Goal: Find specific page/section: Find specific page/section

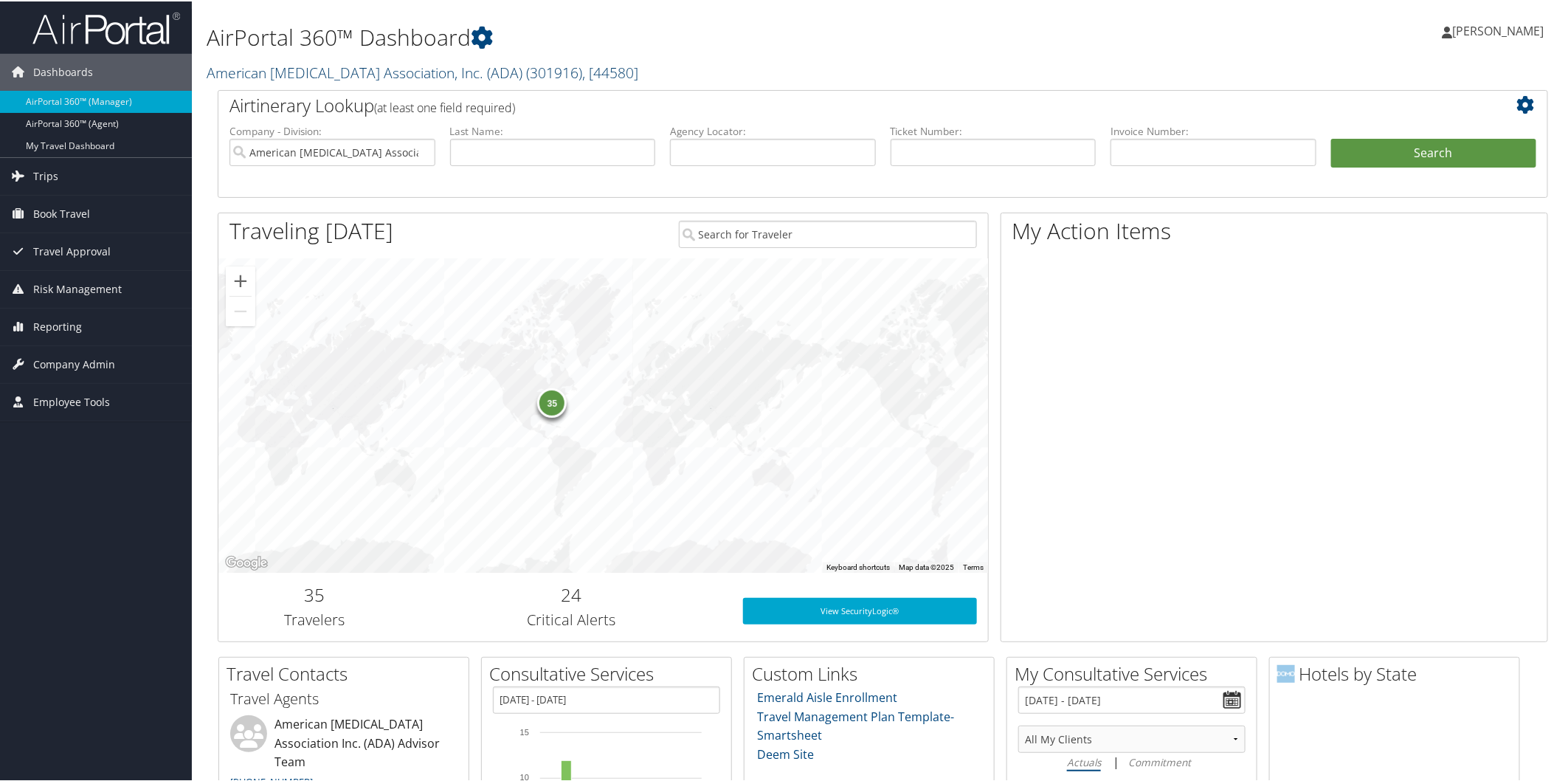
click at [330, 65] on link "American Diabetes Association, Inc. (ADA) ( 301916 ) , [ 44580 ]" at bounding box center [422, 70] width 432 height 20
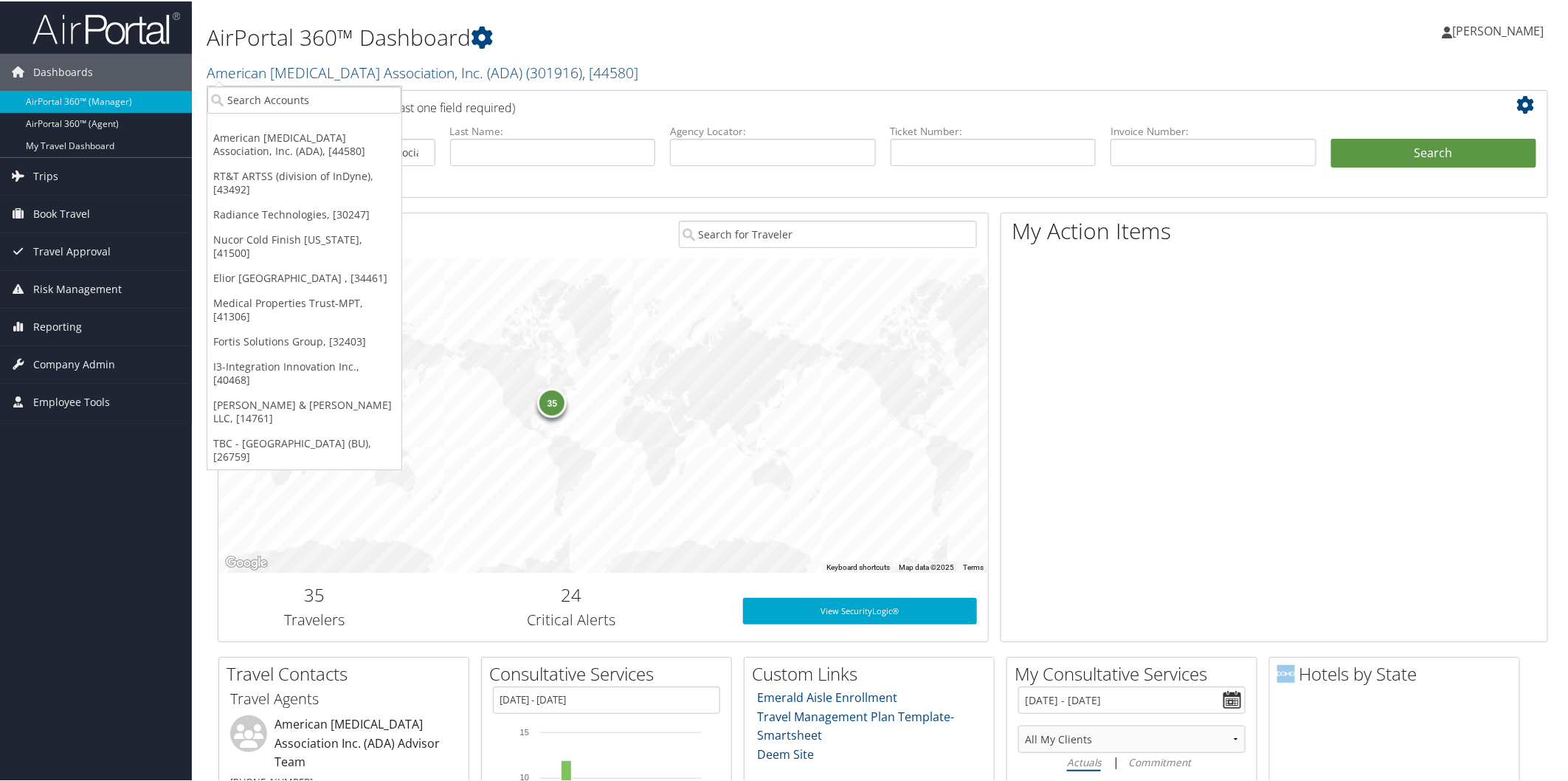
click at [319, 113] on ul "American Diabetes Association, Inc. (ADA), [44580] RT&T ARTSS (division of InDy…" at bounding box center [304, 276] width 195 height 384
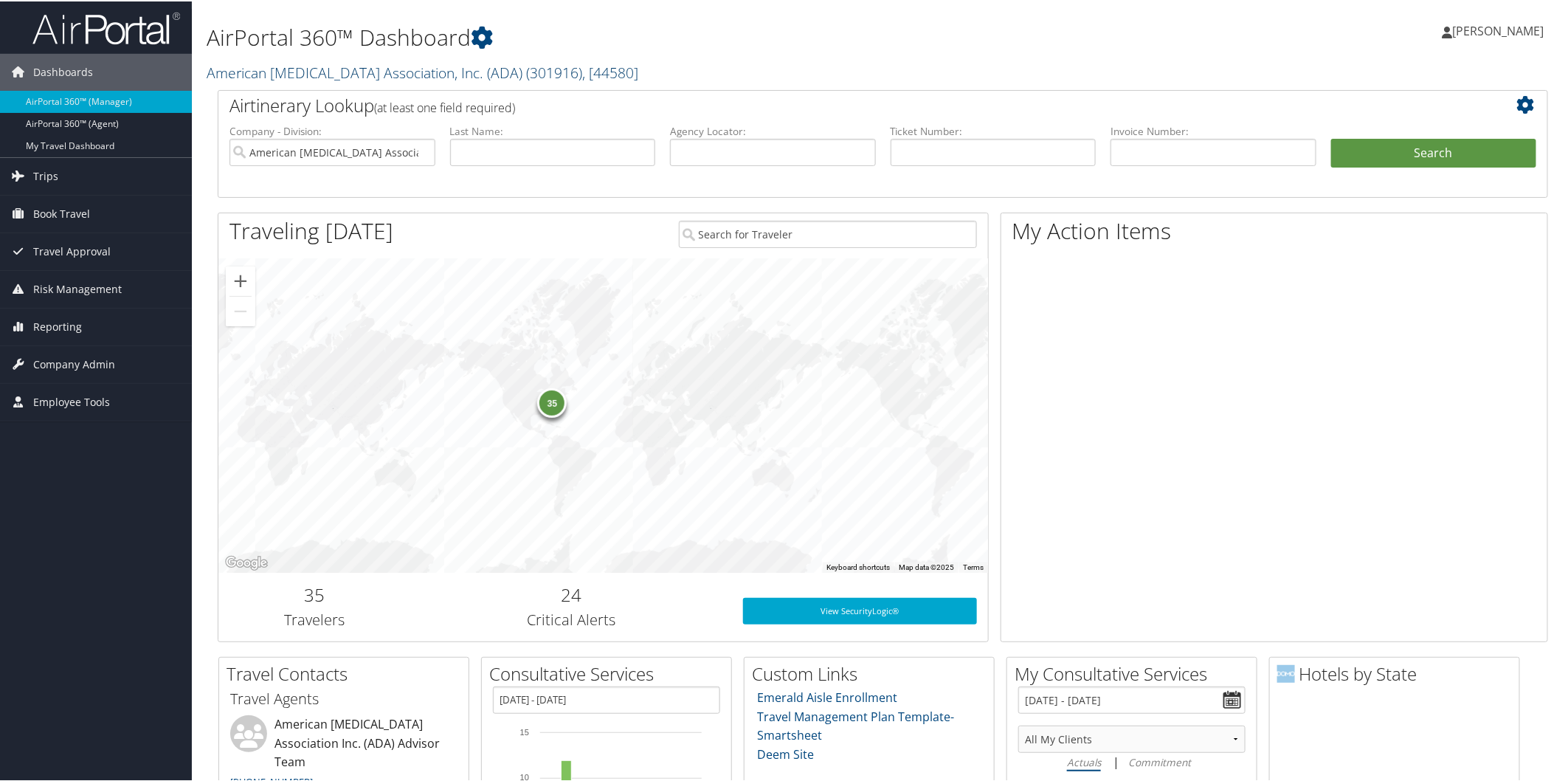
click at [316, 70] on link "American Diabetes Association, Inc. (ADA) ( 301916 ) , [ 44580 ]" at bounding box center [422, 70] width 432 height 20
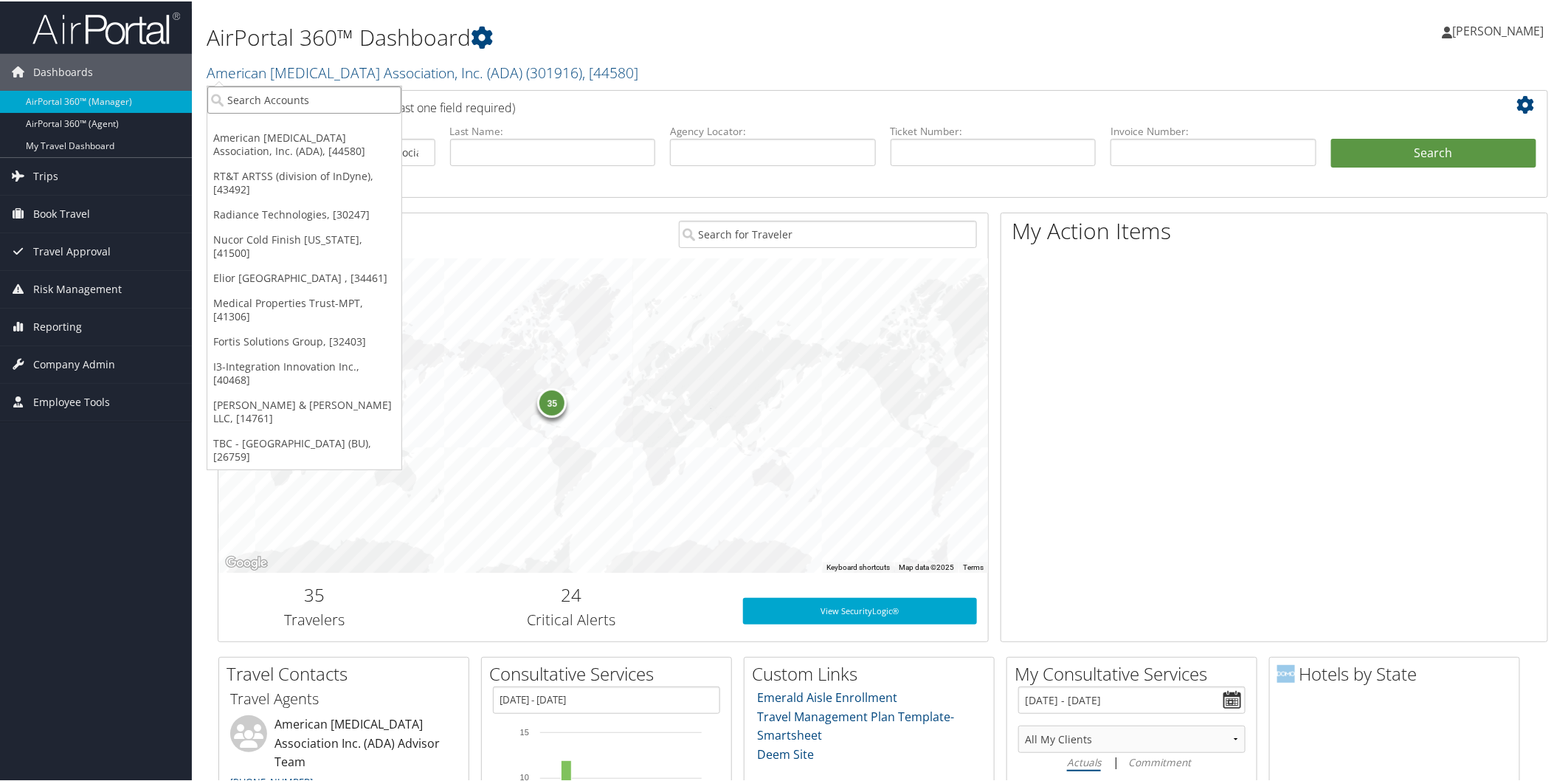
click at [314, 97] on input "search" at bounding box center [304, 99] width 194 height 27
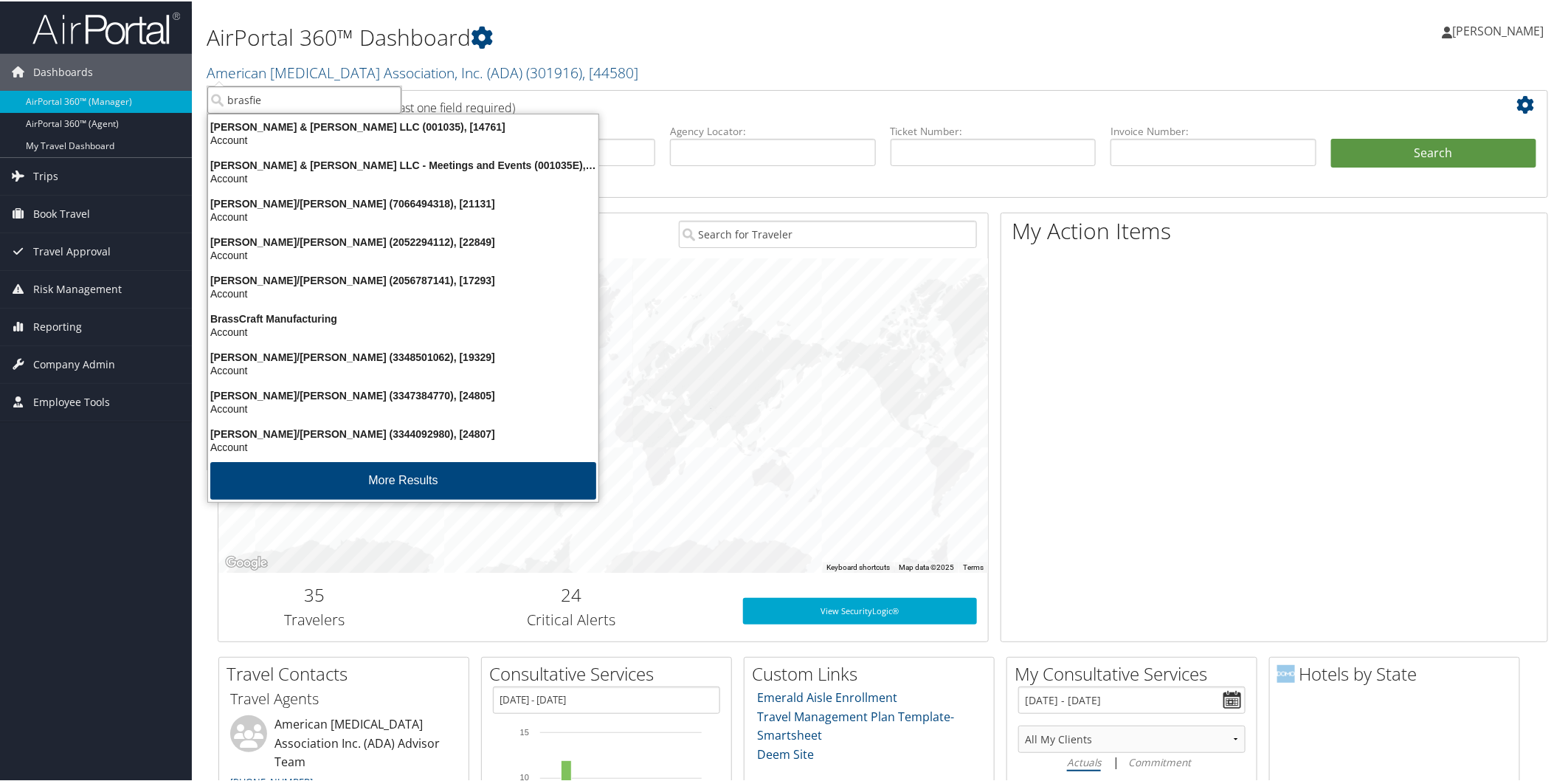
type input "brasfiel"
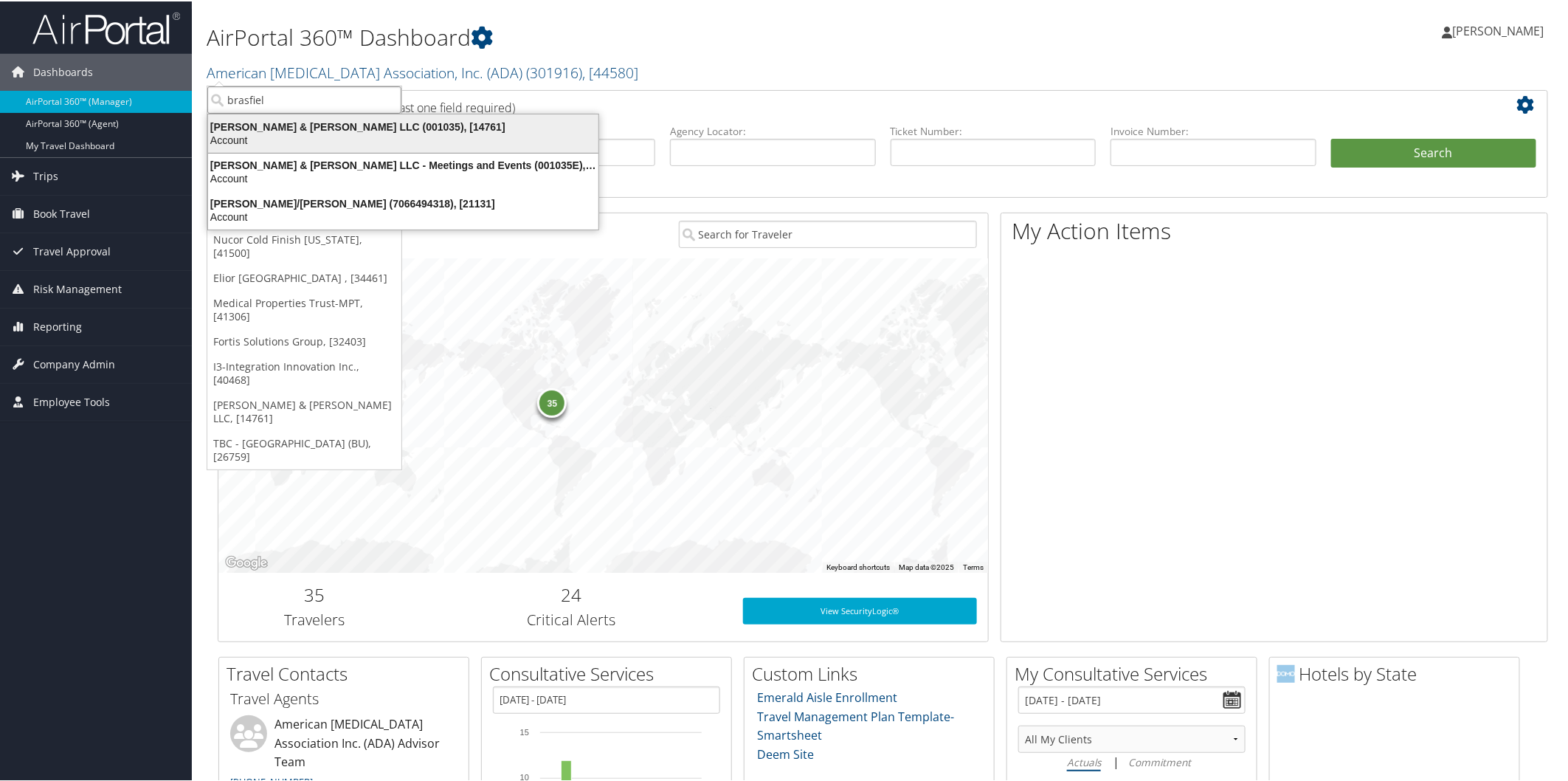
click at [256, 127] on div "Brasfield & Gorrie LLC (001035), [14761]" at bounding box center [403, 125] width 408 height 14
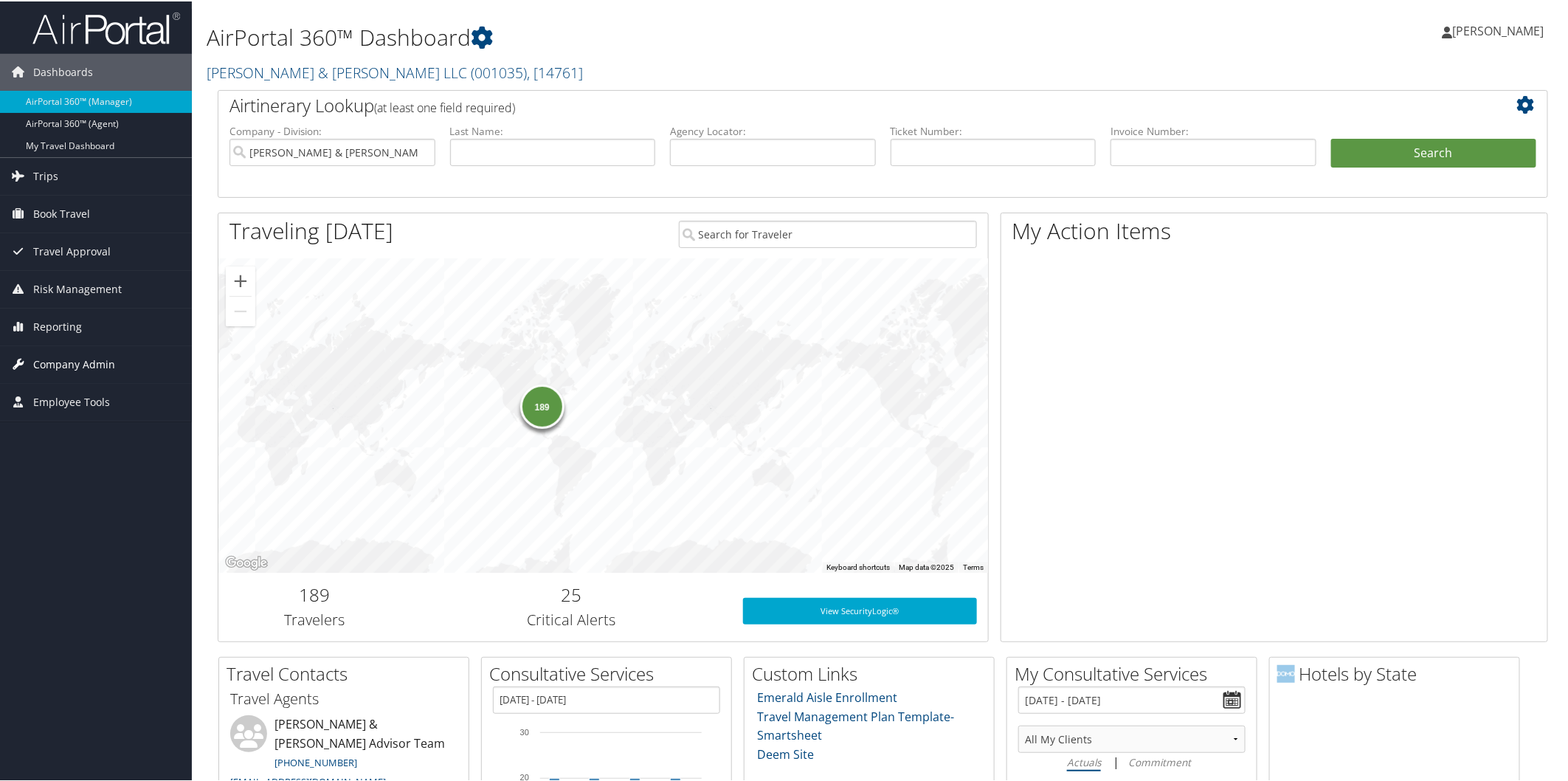
click at [62, 360] on span "Company Admin" at bounding box center [74, 363] width 82 height 37
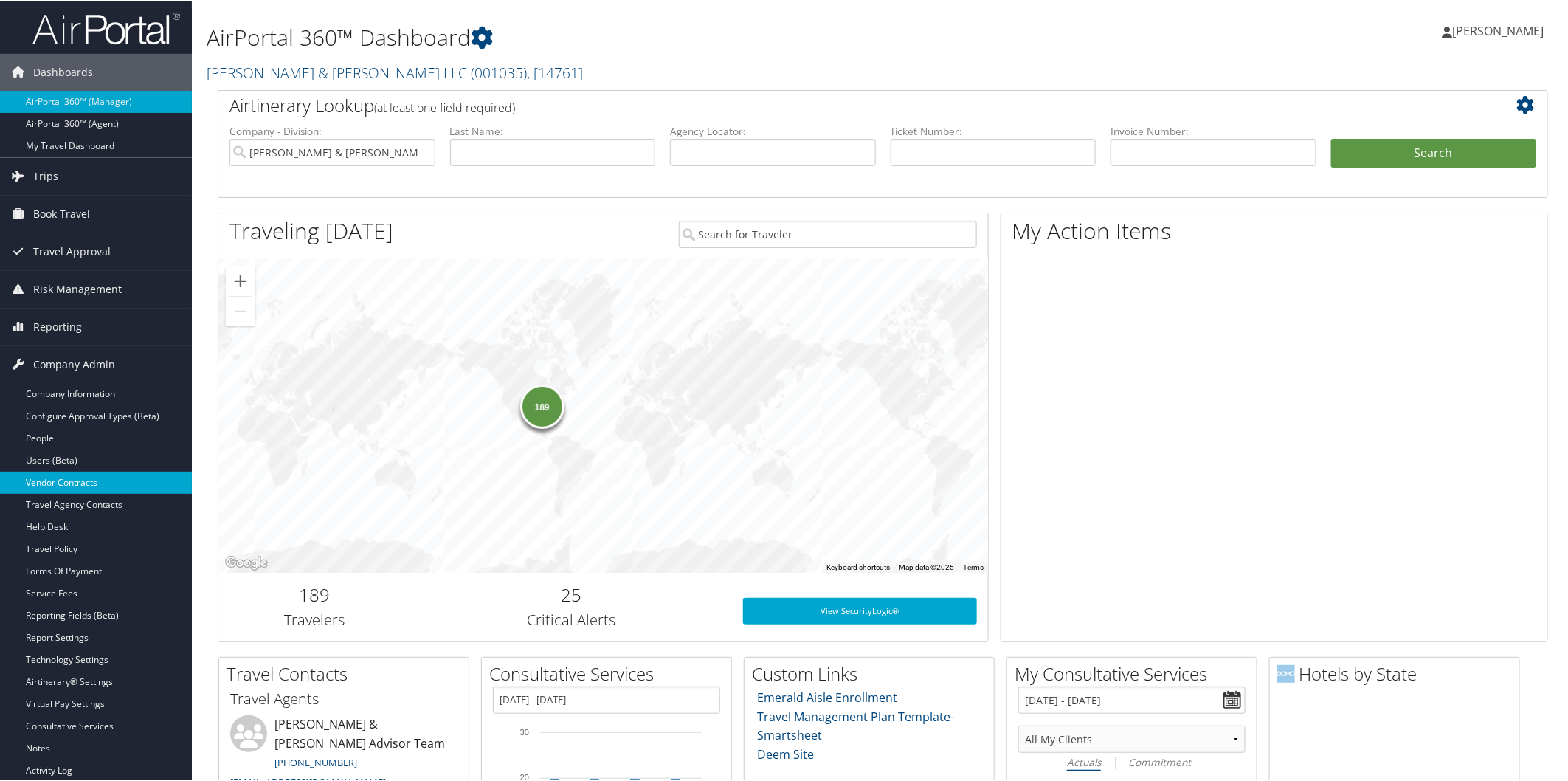
click at [97, 483] on link "Vendor Contracts" at bounding box center [95, 481] width 191 height 22
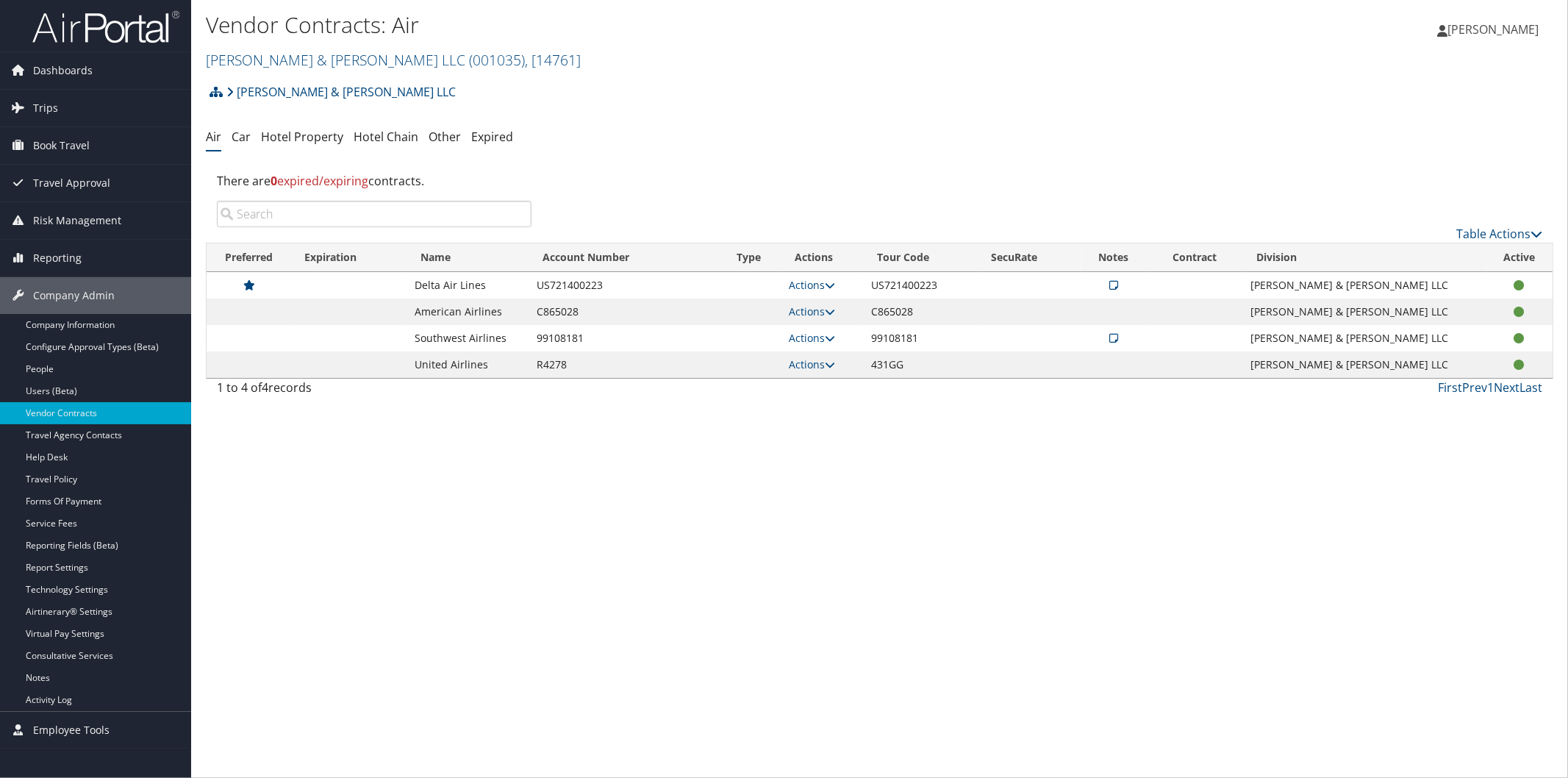
click at [1118, 283] on icon at bounding box center [1113, 285] width 9 height 10
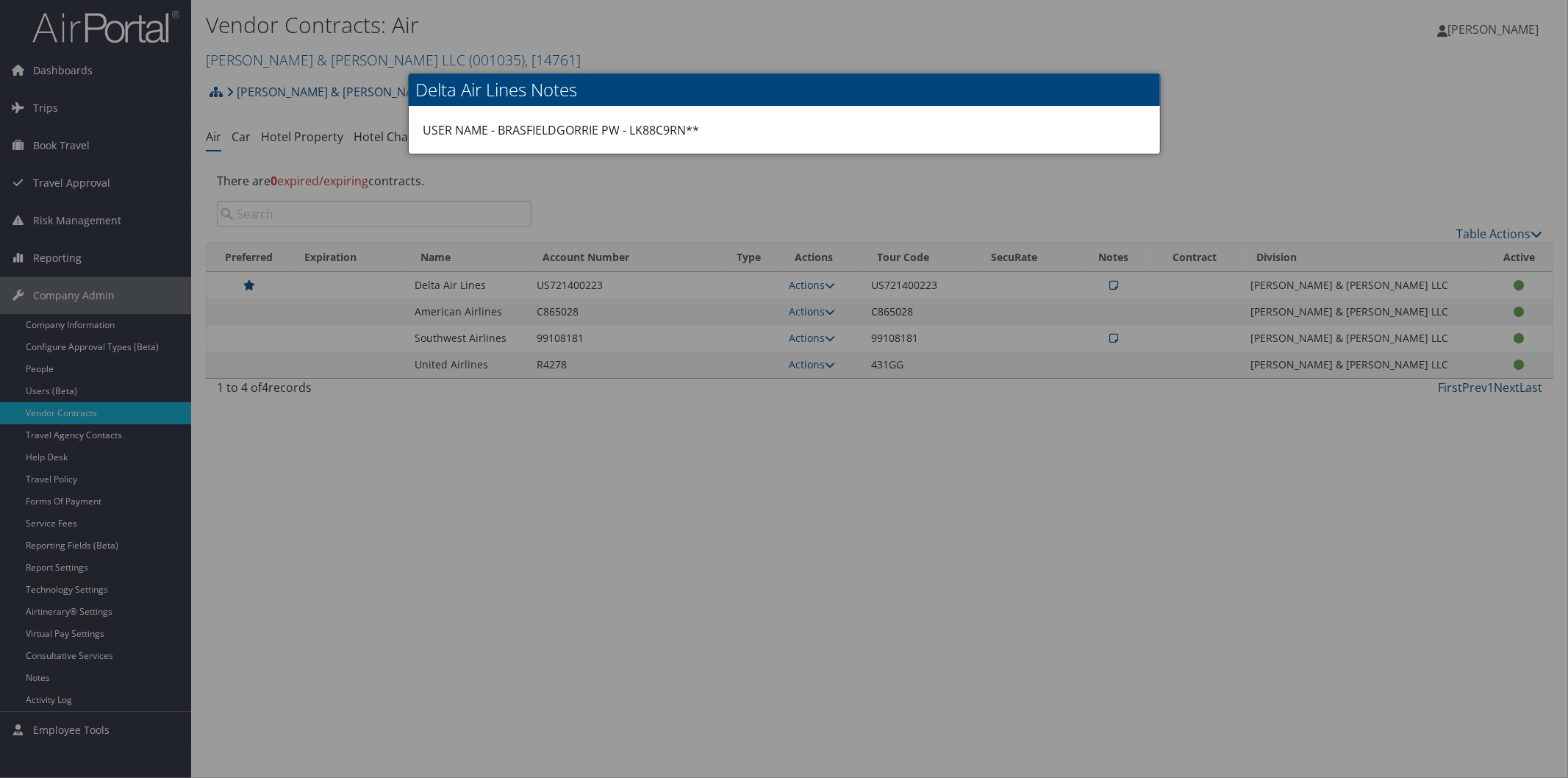
click at [1185, 72] on div at bounding box center [784, 389] width 1568 height 778
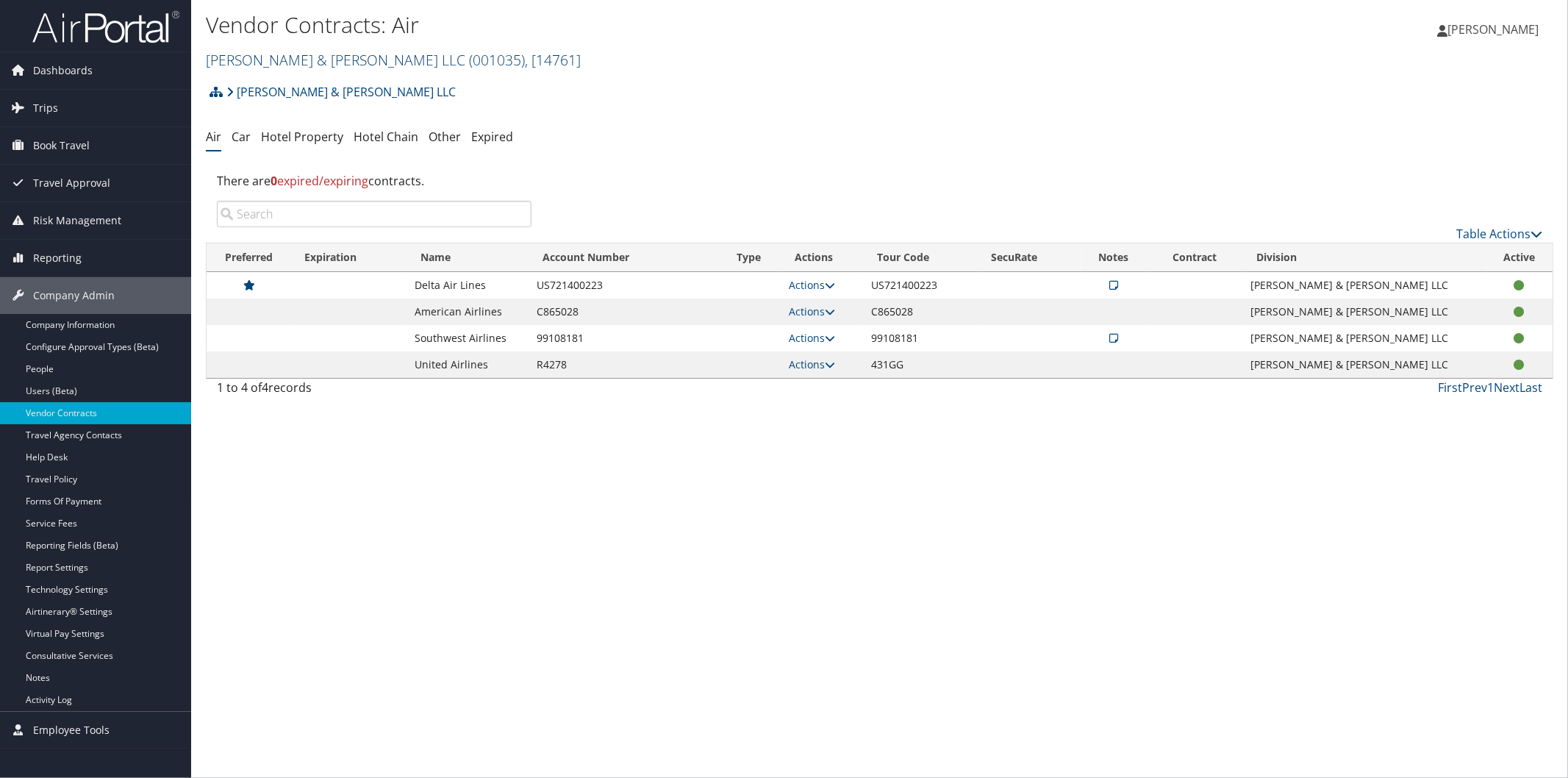
click at [259, 52] on link "Brasfield & Gorrie LLC ( 001035 ) , [ 14761 ]" at bounding box center [393, 60] width 375 height 20
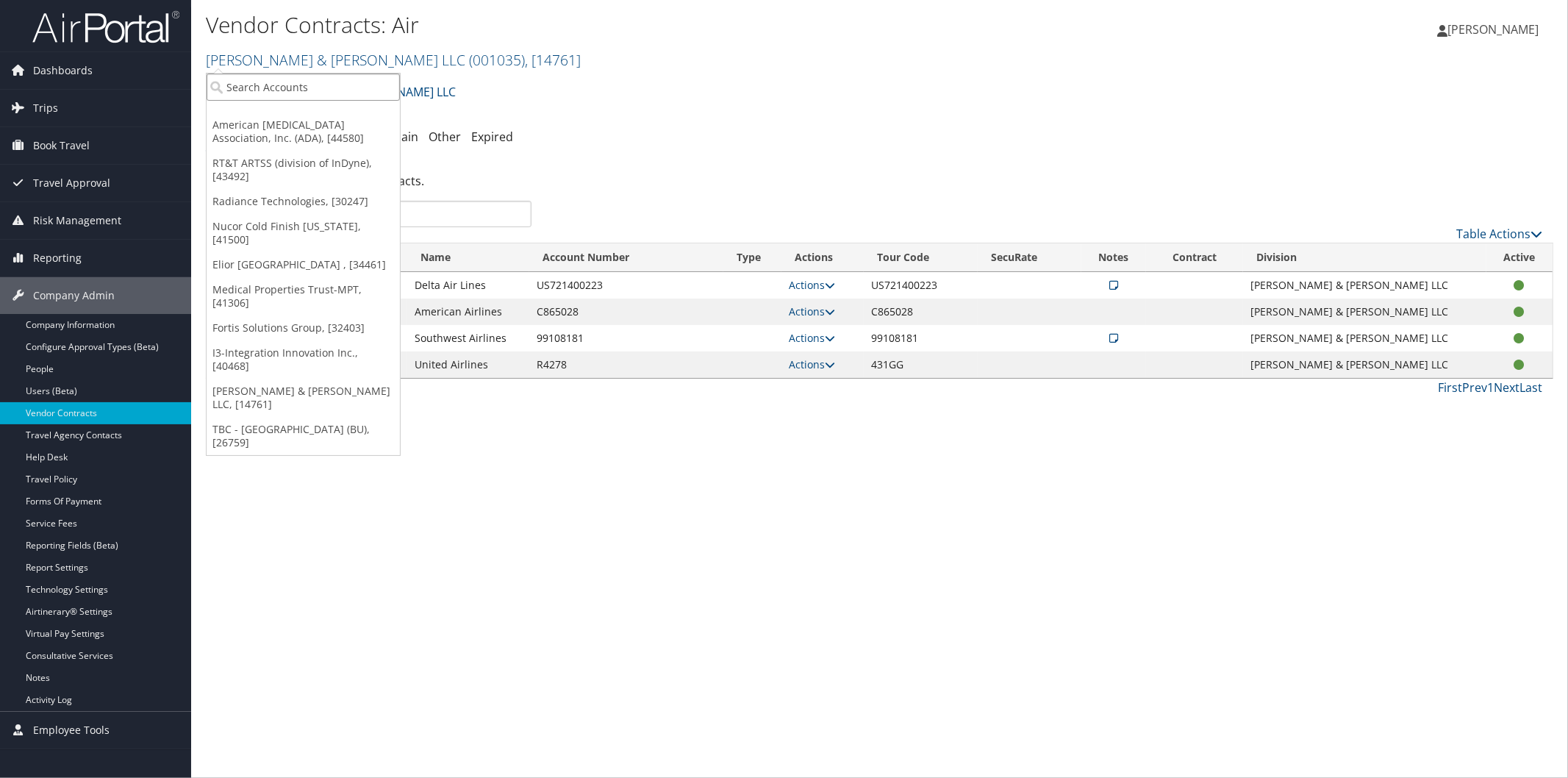
click at [260, 85] on input "search" at bounding box center [303, 87] width 193 height 27
type input "i3"
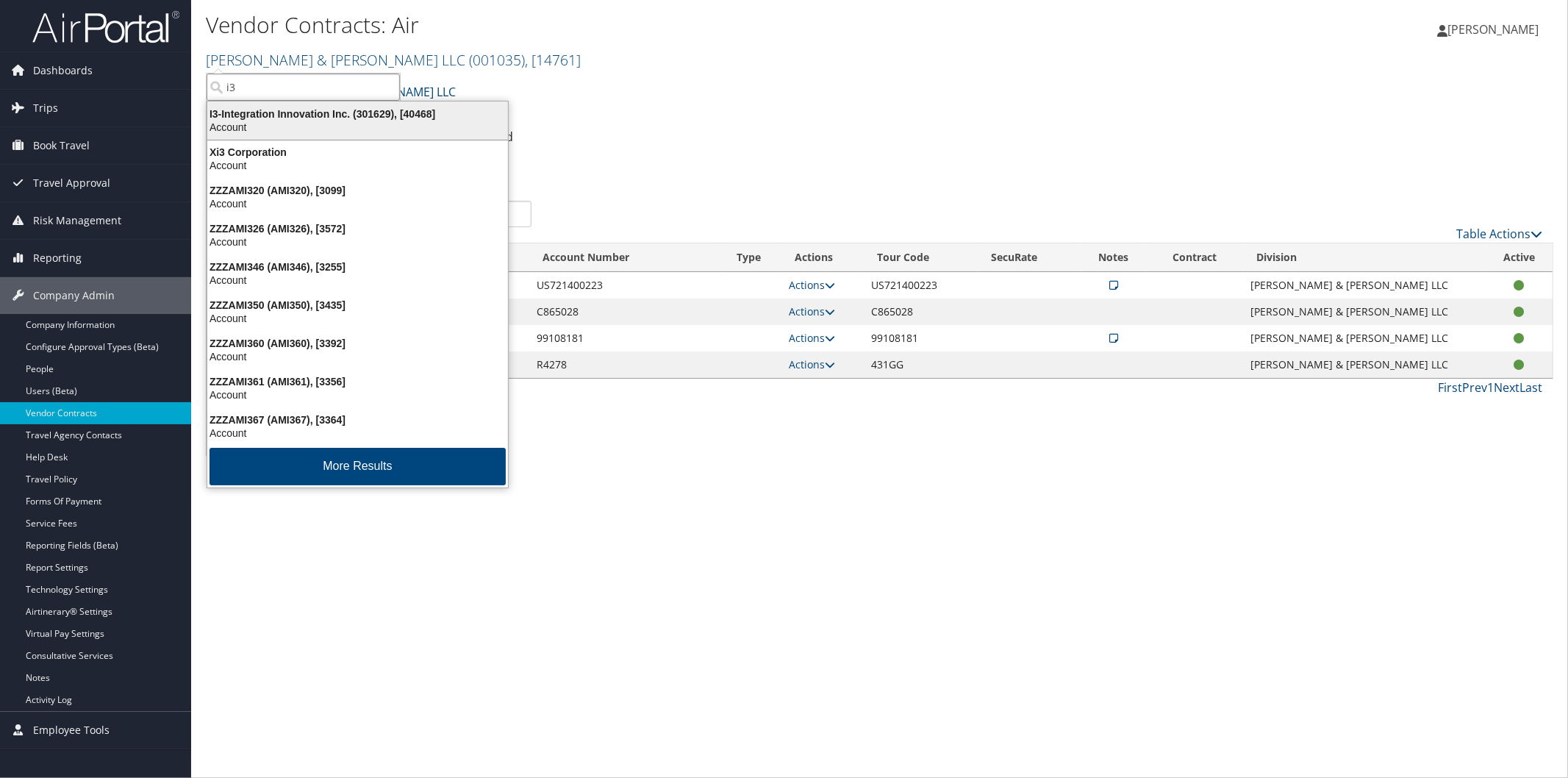
click at [314, 118] on div "I3-Integration Innovation Inc. (301629), [40468]" at bounding box center [357, 113] width 318 height 14
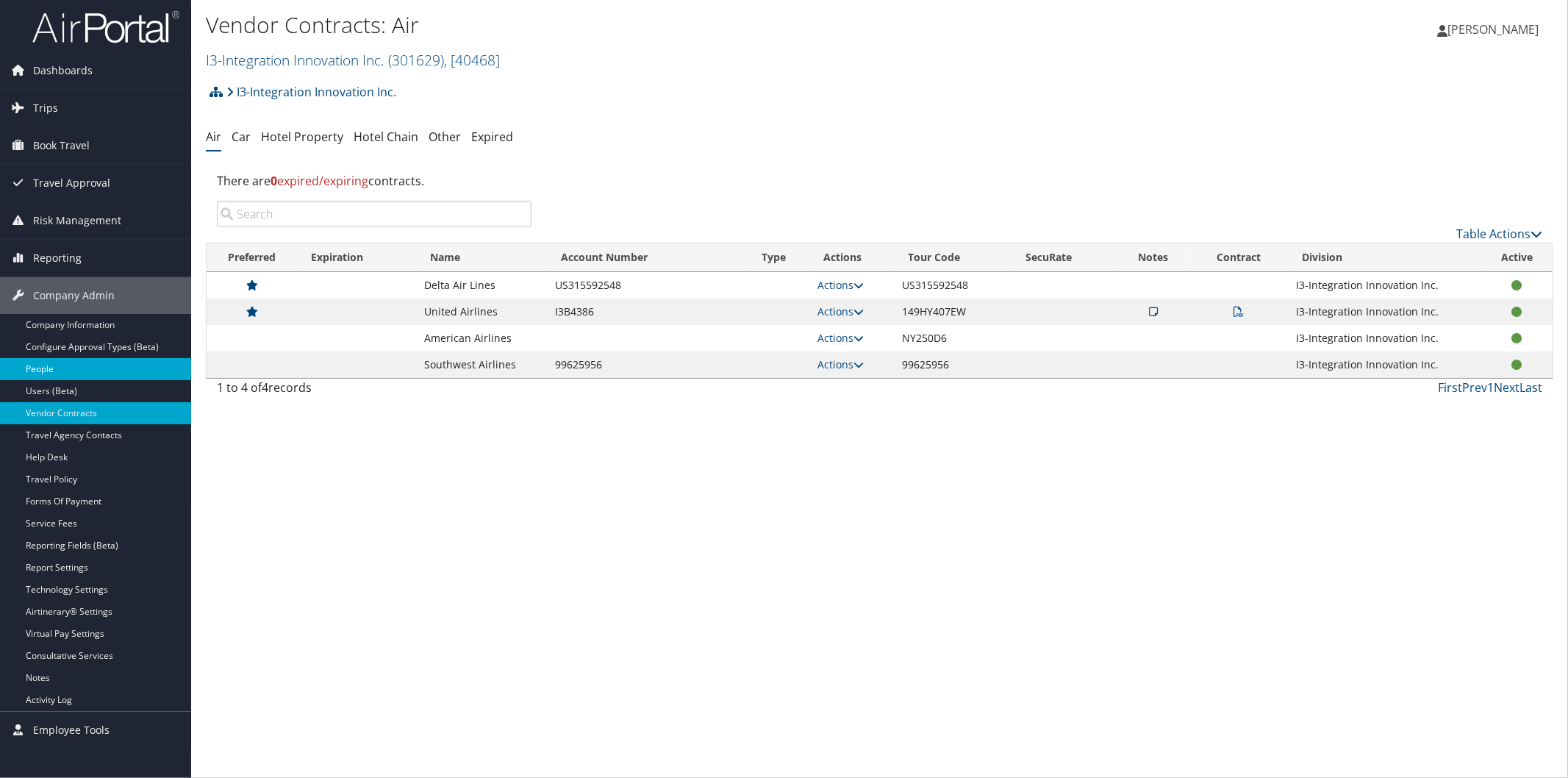
click at [65, 363] on link "People" at bounding box center [95, 369] width 191 height 22
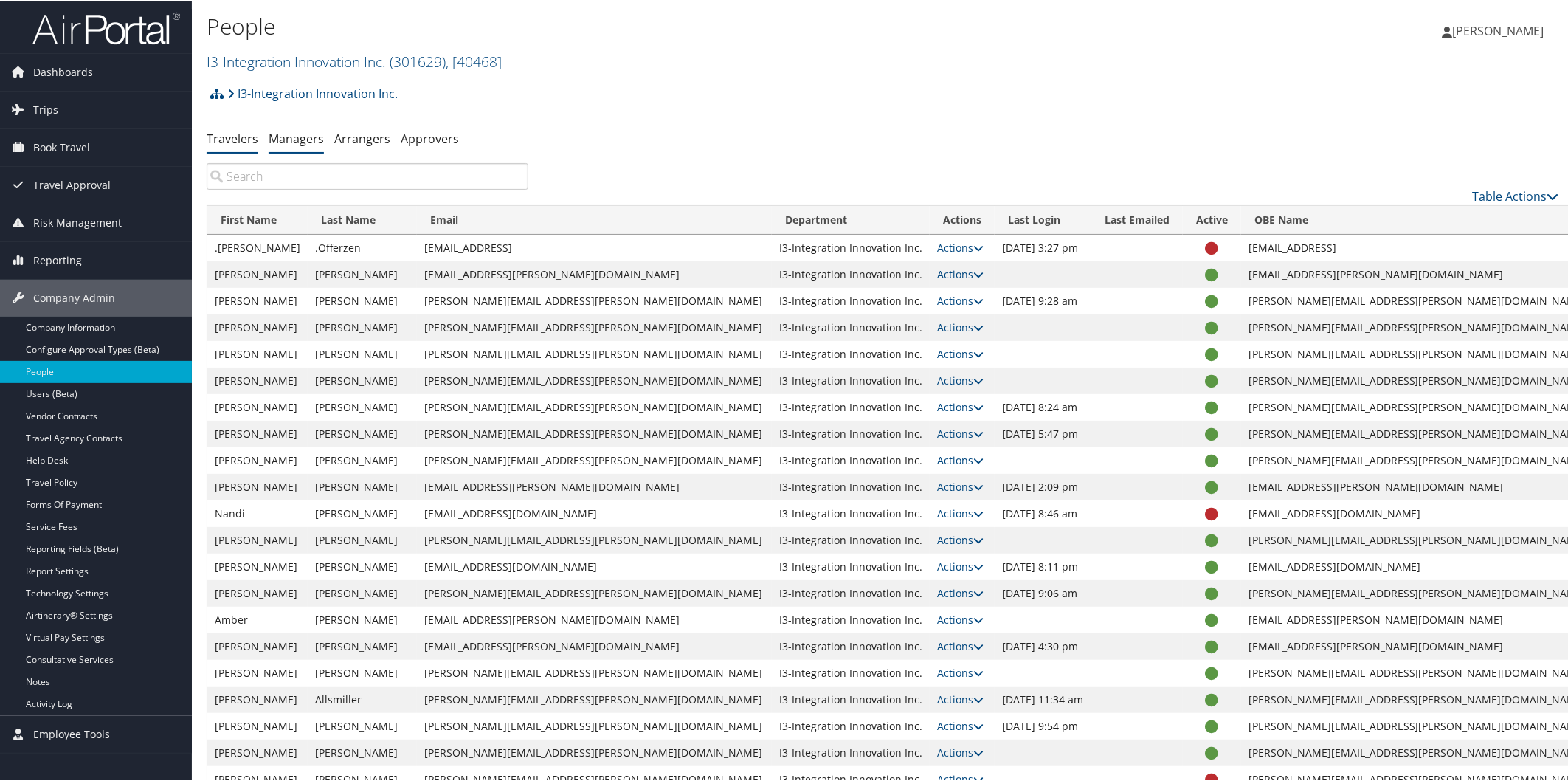
click at [297, 142] on link "Managers" at bounding box center [296, 137] width 55 height 16
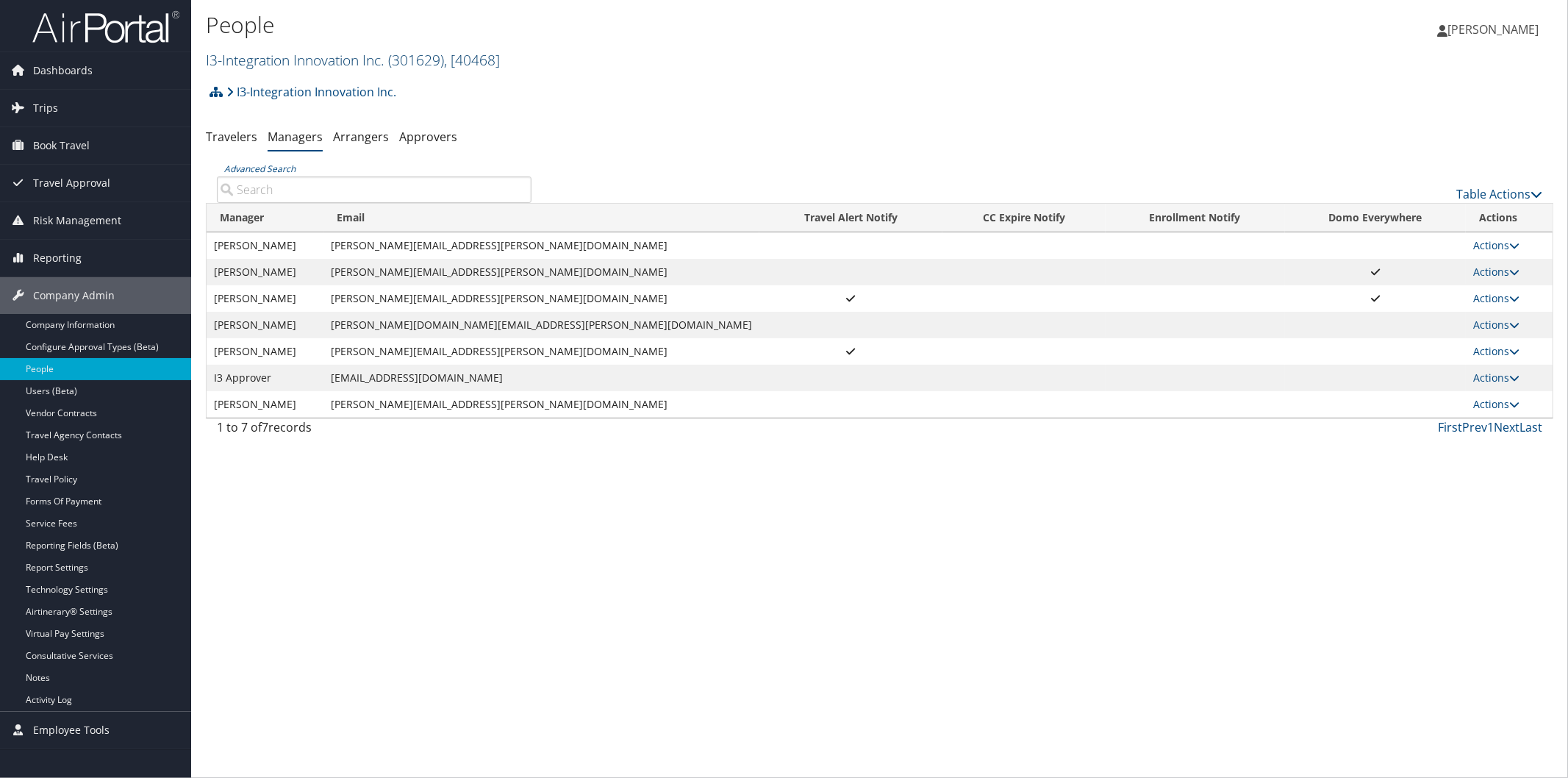
click at [269, 54] on link "I3-Integration Innovation Inc. ( 301629 ) , [ 40468 ]" at bounding box center [353, 60] width 294 height 20
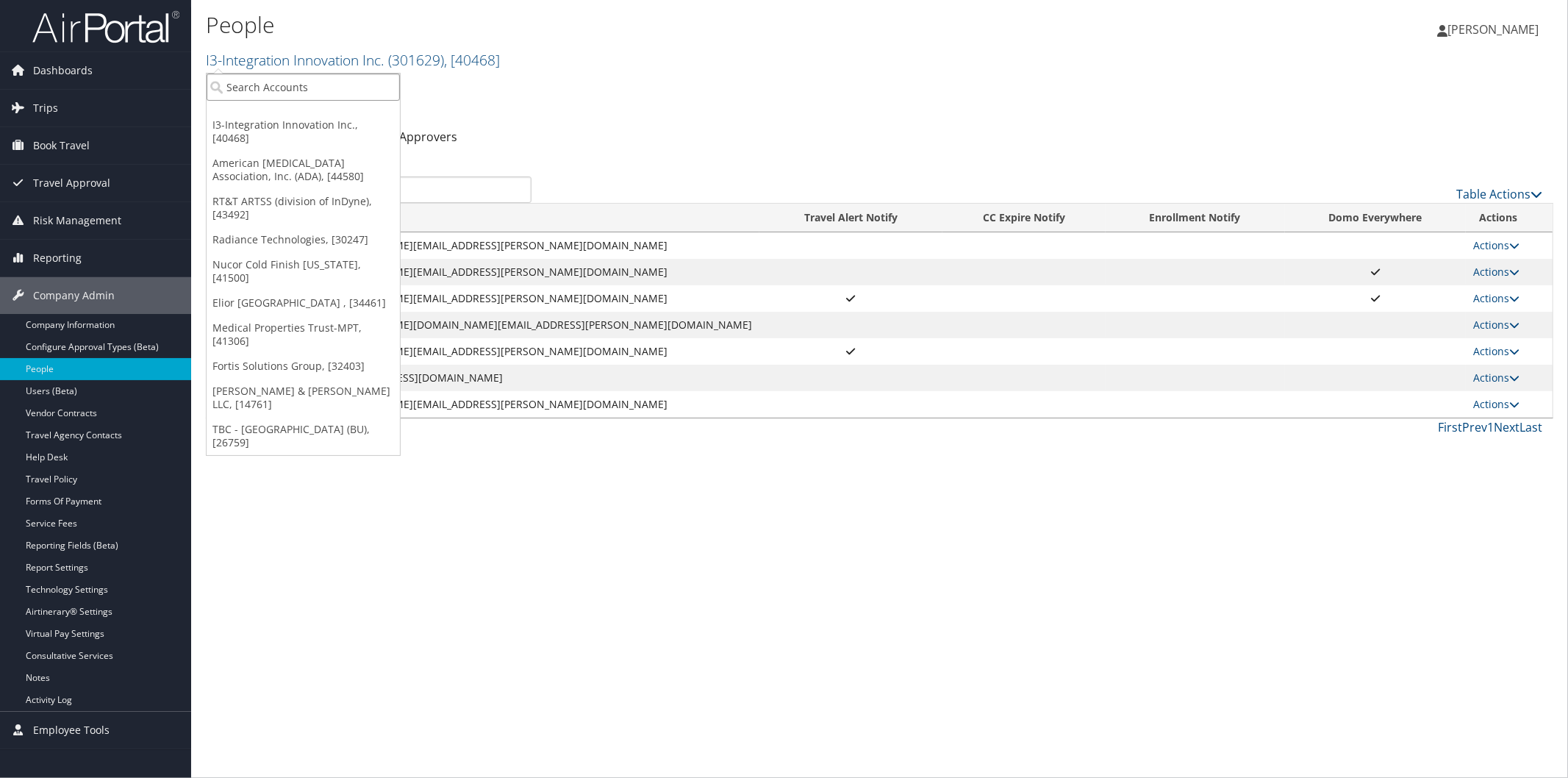
click at [309, 83] on input "search" at bounding box center [303, 87] width 193 height 27
type input "amg"
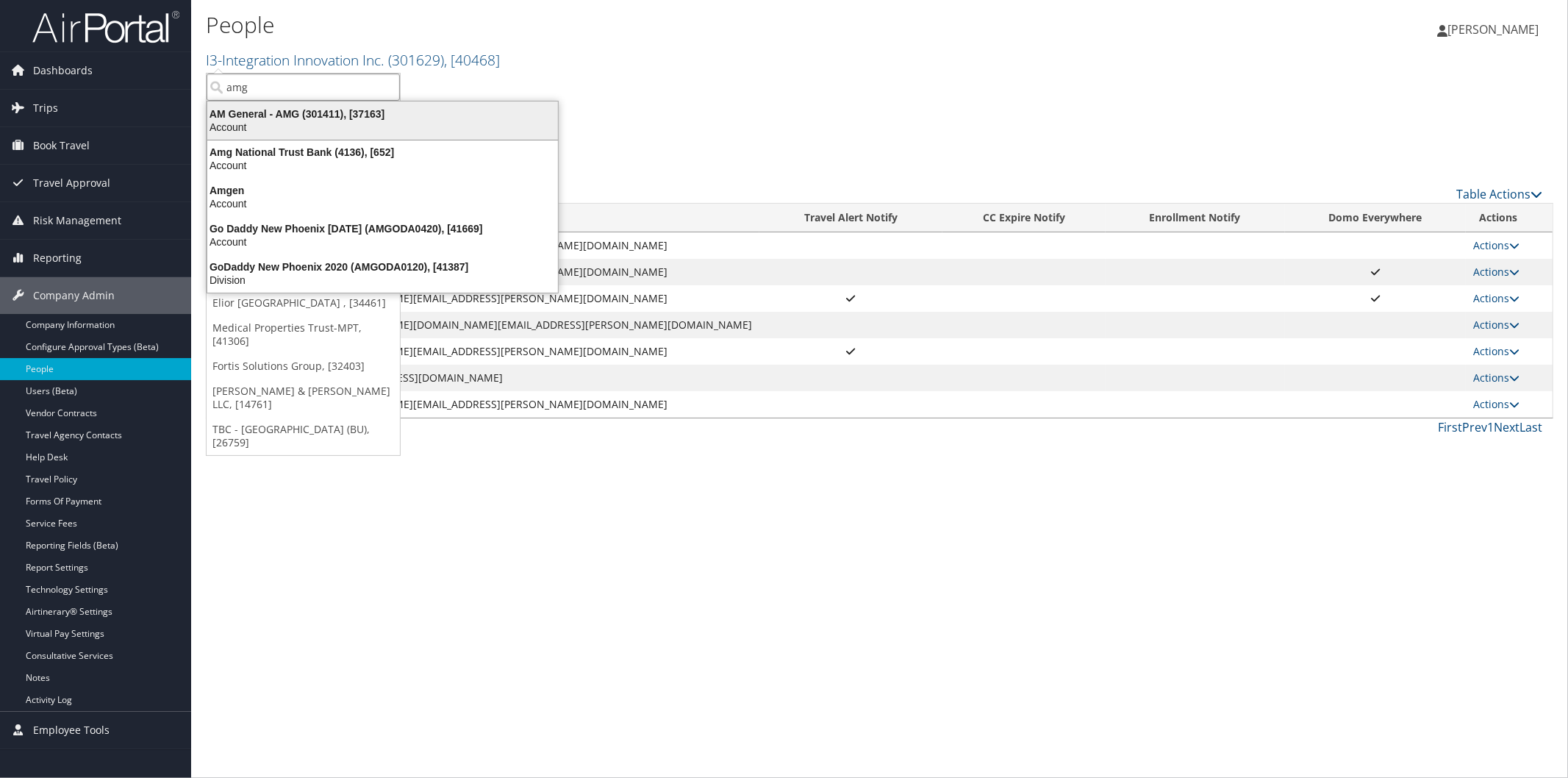
click at [230, 118] on div "AM General - AMG (301411), [37163]" at bounding box center [382, 113] width 368 height 14
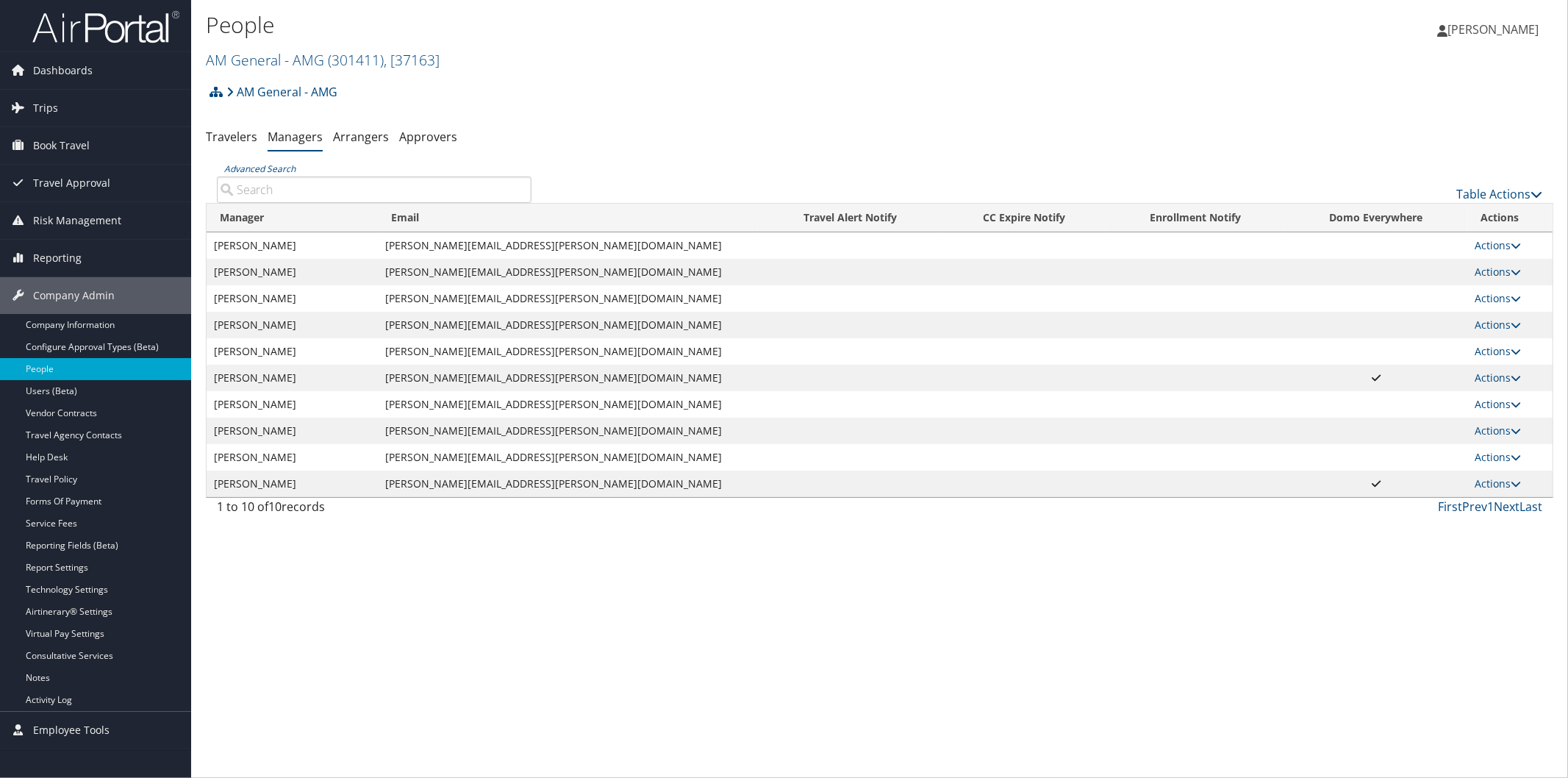
click at [674, 50] on h2 "AM General - AMG ( 301411 ) , [ 37163 ]" at bounding box center [655, 58] width 899 height 25
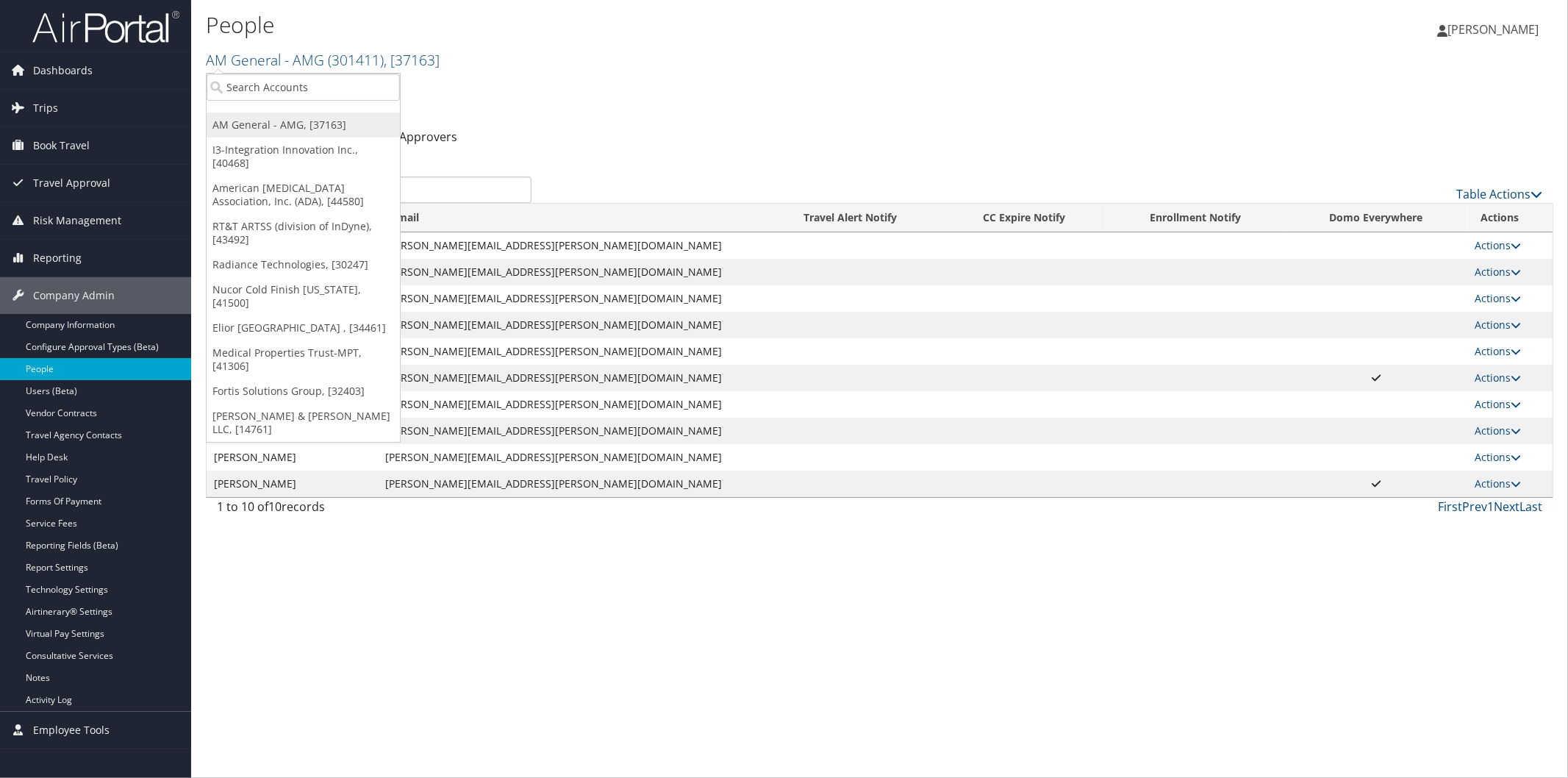
click at [267, 120] on link "AM General - AMG, [37163]" at bounding box center [303, 124] width 193 height 25
